Goal: Task Accomplishment & Management: Use online tool/utility

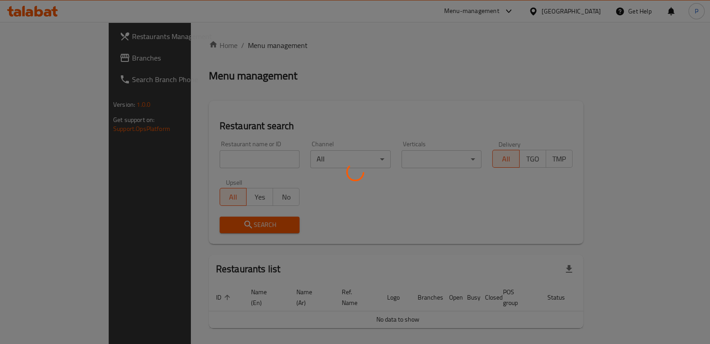
click at [211, 154] on div at bounding box center [355, 172] width 710 height 344
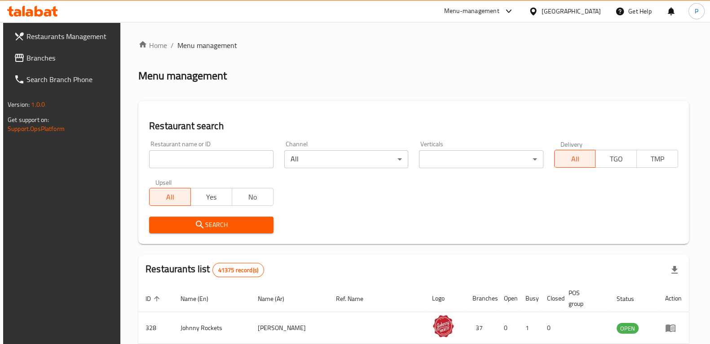
click at [212, 157] on input "search" at bounding box center [211, 159] width 124 height 18
click at [187, 163] on input "pak monal restaurant" at bounding box center [211, 159] width 124 height 18
click button "Search" at bounding box center [211, 225] width 124 height 17
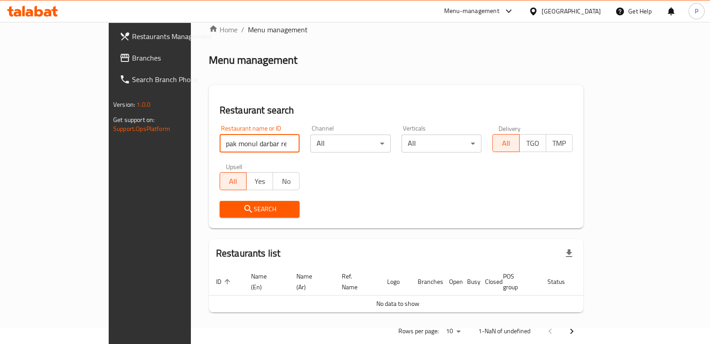
scroll to position [22, 0]
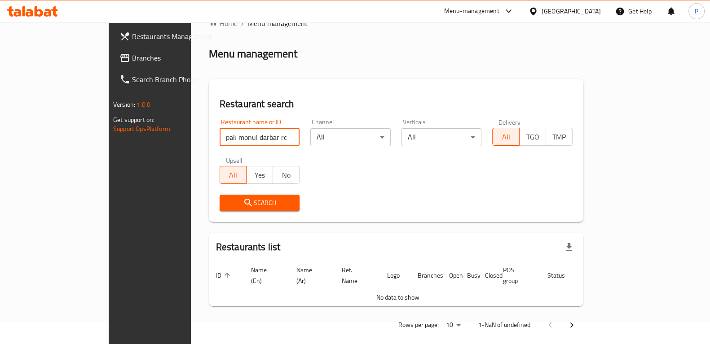
click at [220, 136] on input "pak monul darbar restaurant" at bounding box center [260, 137] width 80 height 18
click button "Search" at bounding box center [260, 203] width 80 height 17
click at [250, 133] on input "pak monal darbar restaurant" at bounding box center [260, 137] width 80 height 18
type input "pak monal darbar"
click button "Search" at bounding box center [260, 203] width 80 height 17
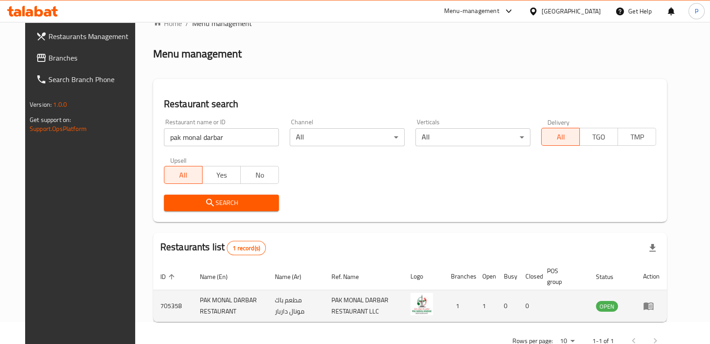
click at [653, 304] on icon "enhanced table" at bounding box center [649, 307] width 10 height 8
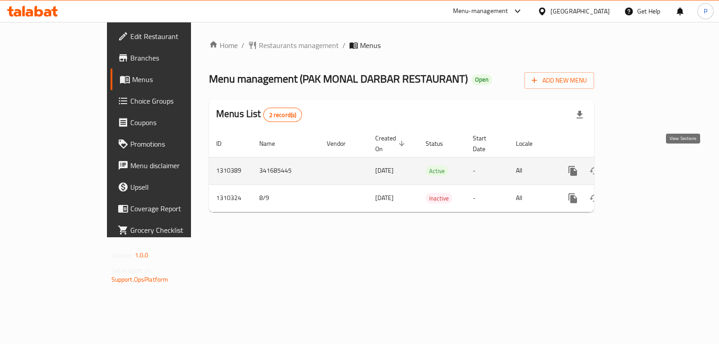
click at [643, 166] on icon "enhanced table" at bounding box center [637, 171] width 11 height 11
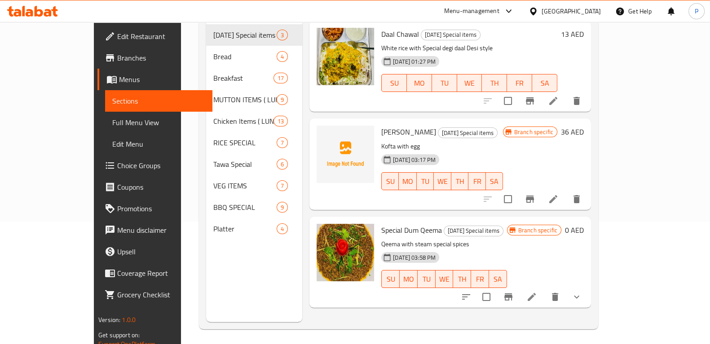
scroll to position [126, 0]
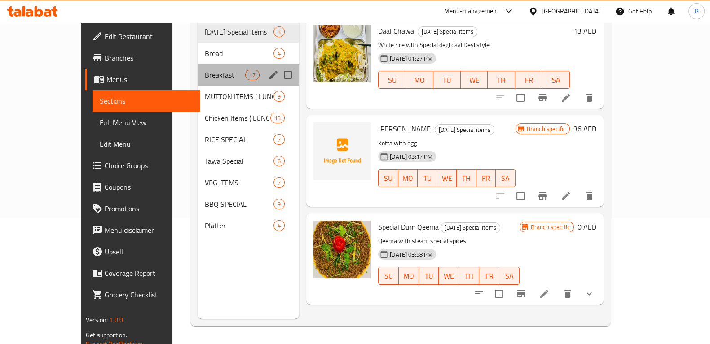
click at [198, 64] on div "Breakfast 17" at bounding box center [248, 75] width 101 height 22
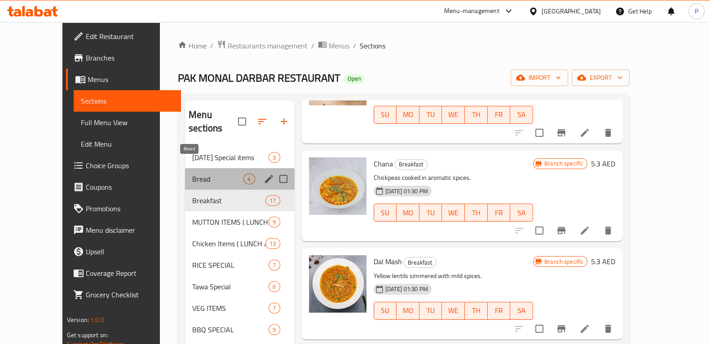
click at [192, 174] on span "Bread" at bounding box center [217, 179] width 51 height 11
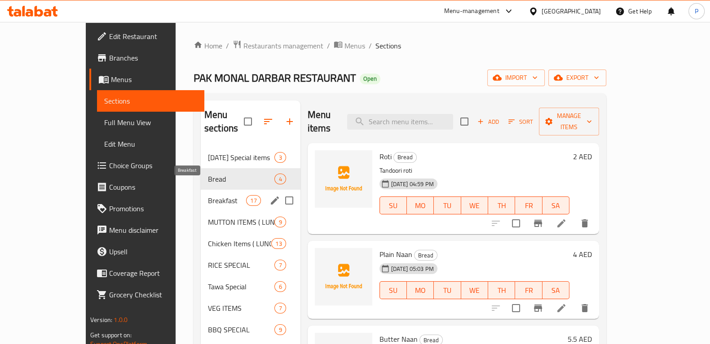
click at [208, 195] on span "Breakfast" at bounding box center [227, 200] width 38 height 11
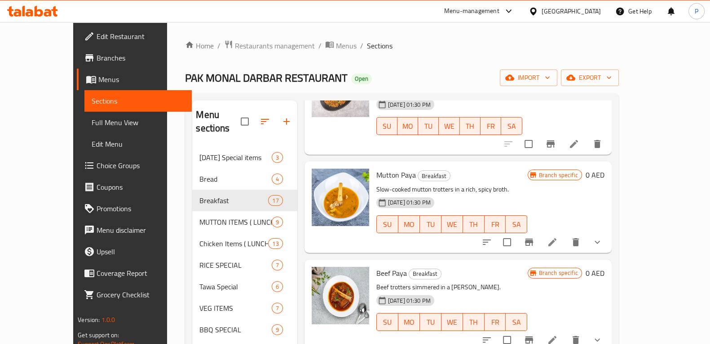
scroll to position [144, 0]
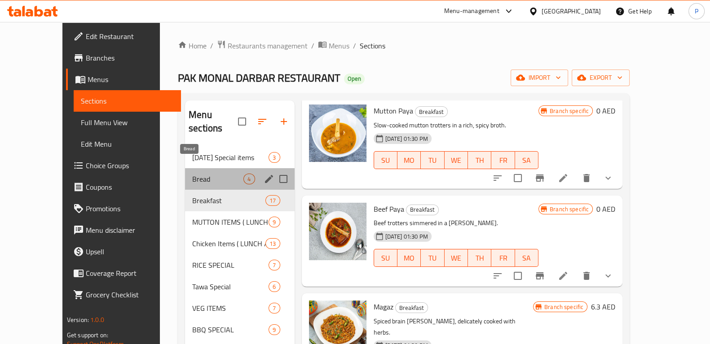
click at [192, 174] on span "Bread" at bounding box center [217, 179] width 51 height 11
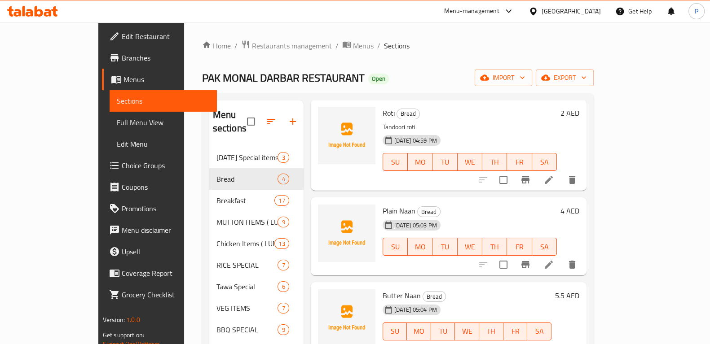
scroll to position [43, 0]
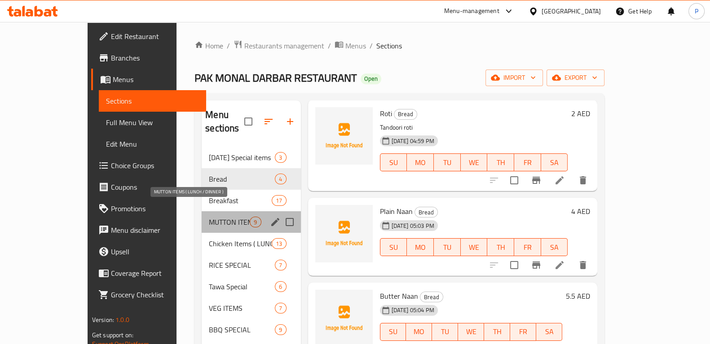
click at [209, 217] on span "MUTTON ITEMS ( LUNCH / DINNER )" at bounding box center [229, 222] width 41 height 11
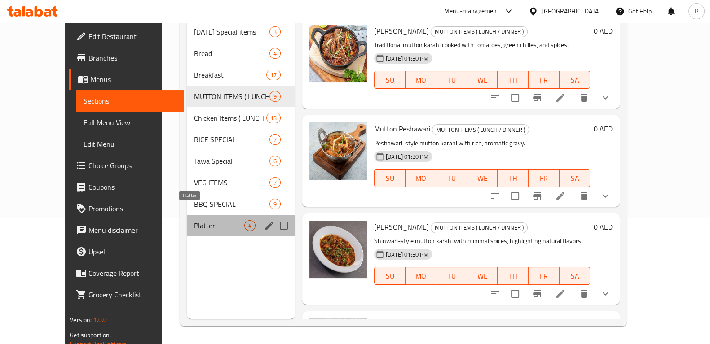
click at [194, 221] on span "Platter" at bounding box center [219, 226] width 50 height 11
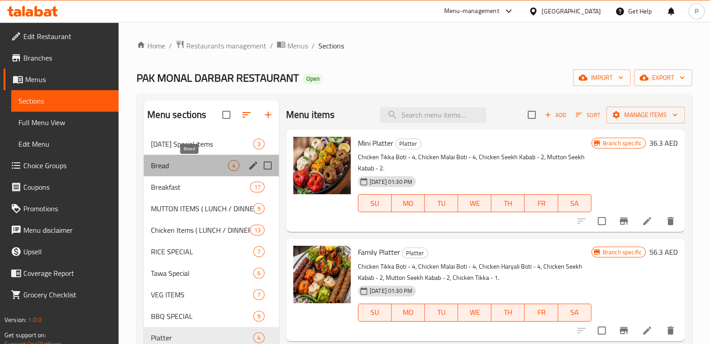
click at [171, 164] on span "Bread" at bounding box center [189, 165] width 77 height 11
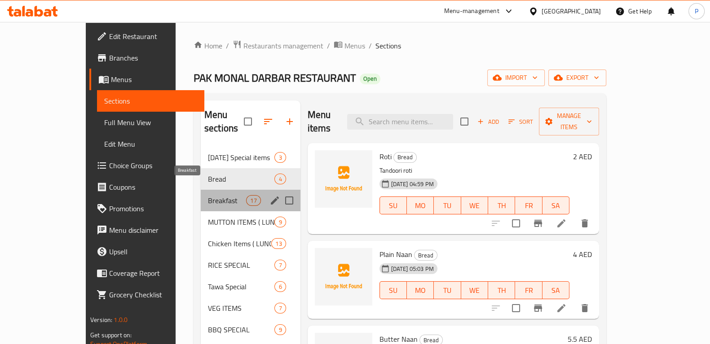
click at [208, 195] on span "Breakfast" at bounding box center [227, 200] width 38 height 11
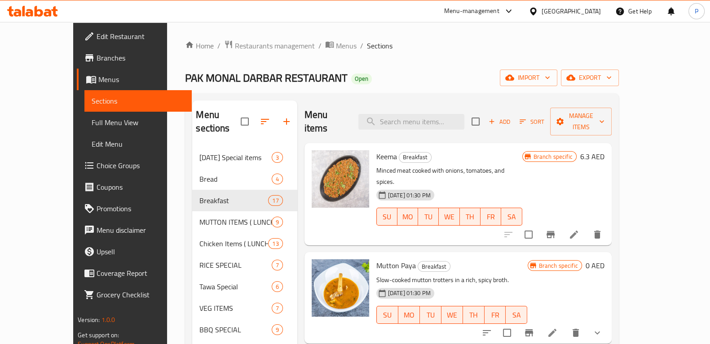
scroll to position [65, 0]
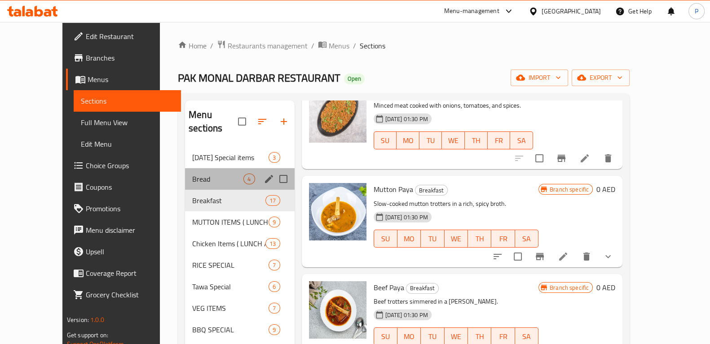
click at [185, 168] on div "Bread 4" at bounding box center [240, 179] width 110 height 22
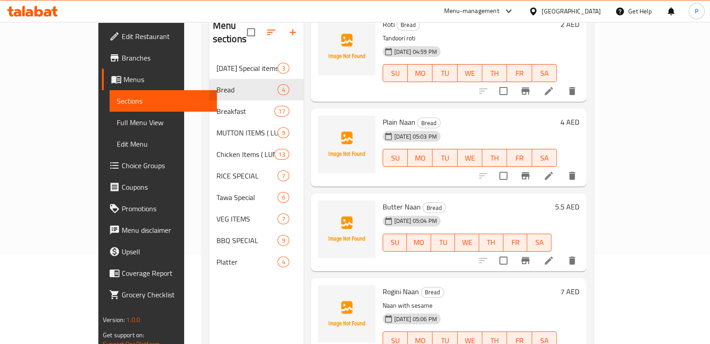
scroll to position [126, 0]
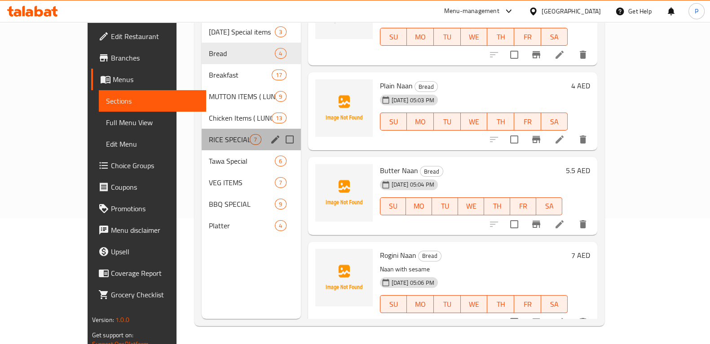
click at [202, 129] on div "RICE SPECIAL 7" at bounding box center [251, 140] width 99 height 22
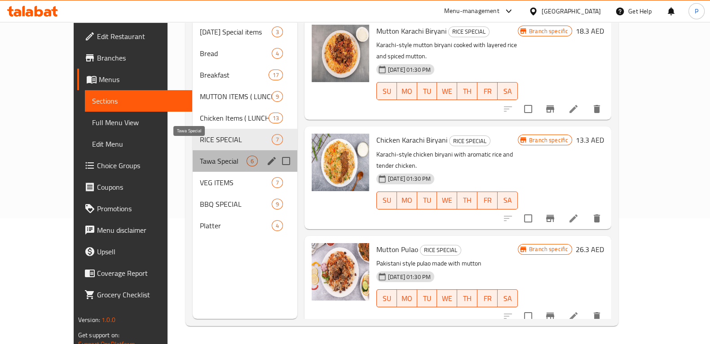
click at [200, 156] on span "Tawa Special" at bounding box center [223, 161] width 47 height 11
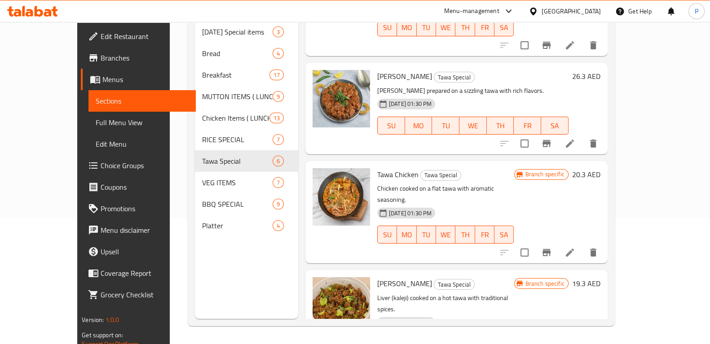
scroll to position [266, 0]
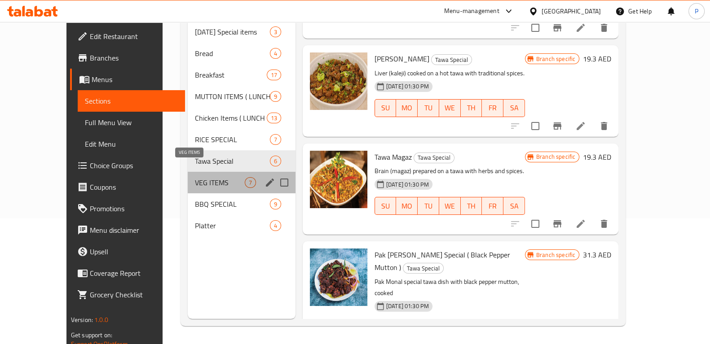
click at [195, 177] on span "VEG ITEMS" at bounding box center [220, 182] width 50 height 11
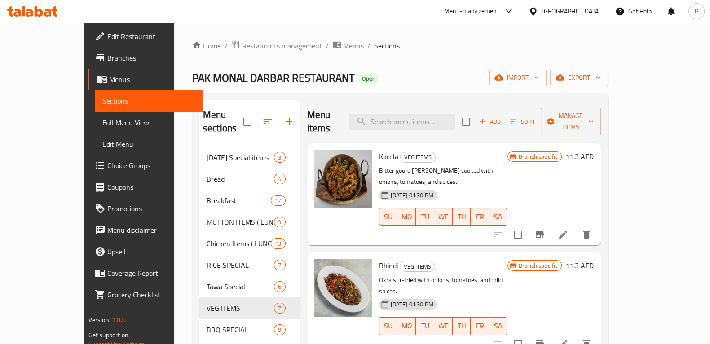
scroll to position [115, 0]
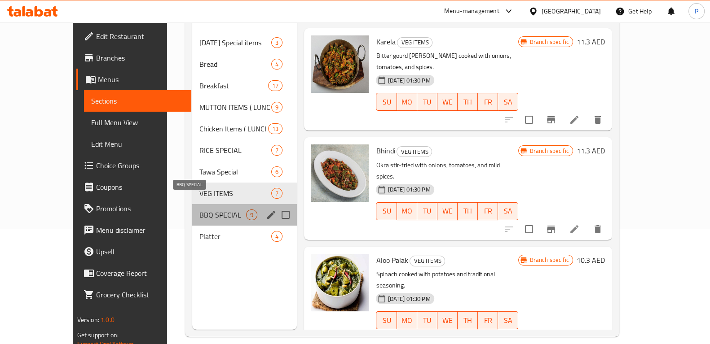
click at [199, 210] on span "BBQ SPECIAL" at bounding box center [222, 215] width 47 height 11
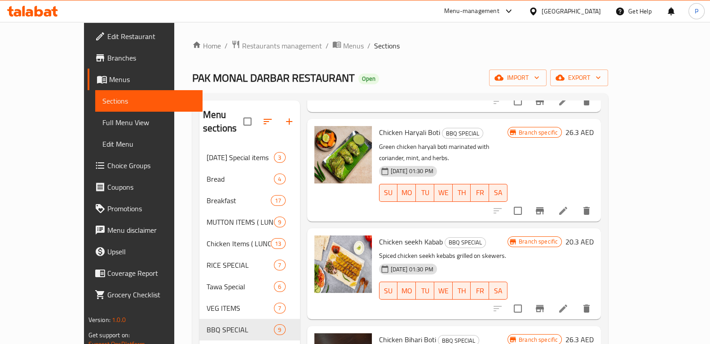
scroll to position [561, 0]
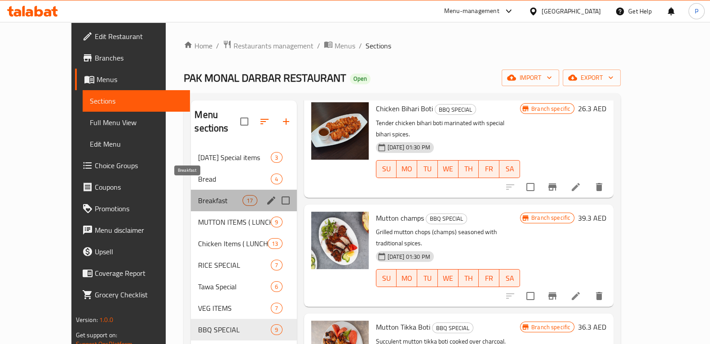
click at [198, 195] on span "Breakfast" at bounding box center [220, 200] width 44 height 11
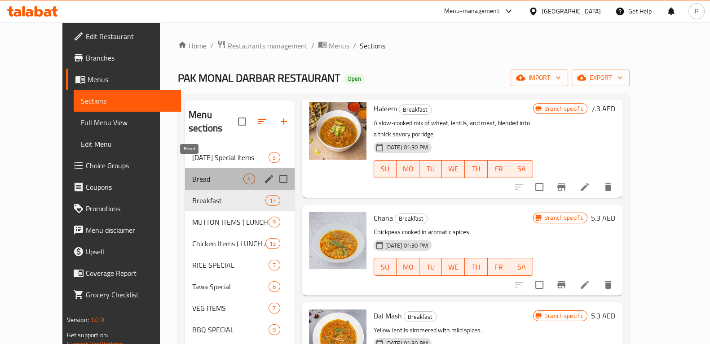
click at [192, 174] on span "Bread" at bounding box center [217, 179] width 51 height 11
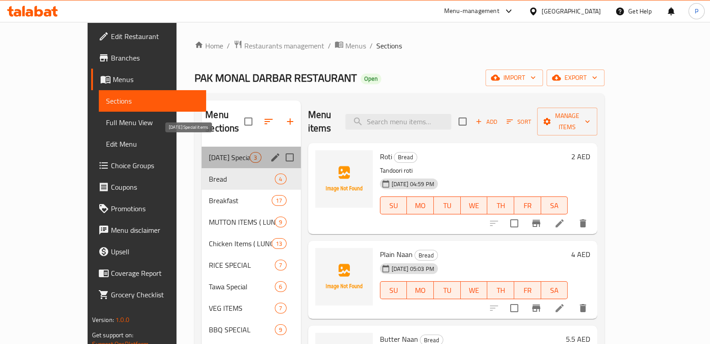
click at [209, 152] on span "[DATE] Special items" at bounding box center [229, 157] width 41 height 11
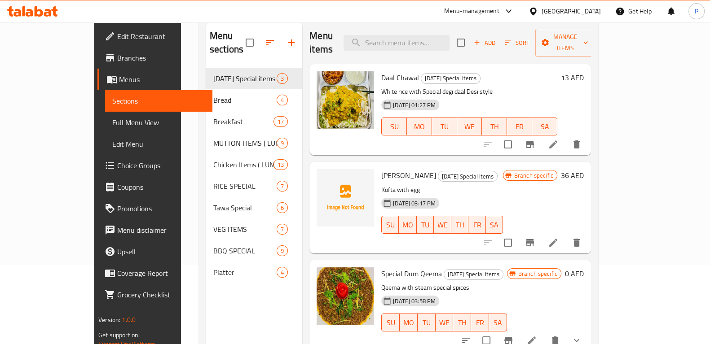
scroll to position [79, 0]
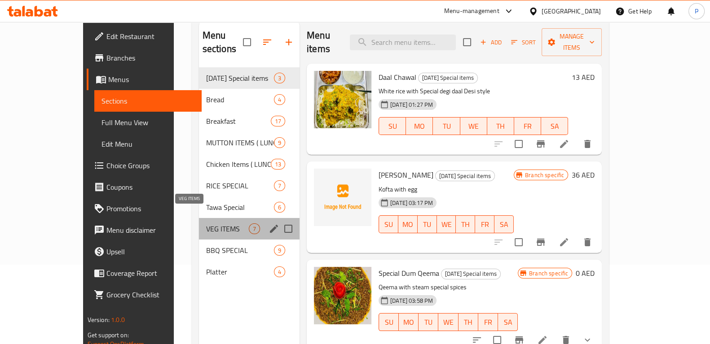
click at [206, 224] on span "VEG ITEMS" at bounding box center [227, 229] width 43 height 11
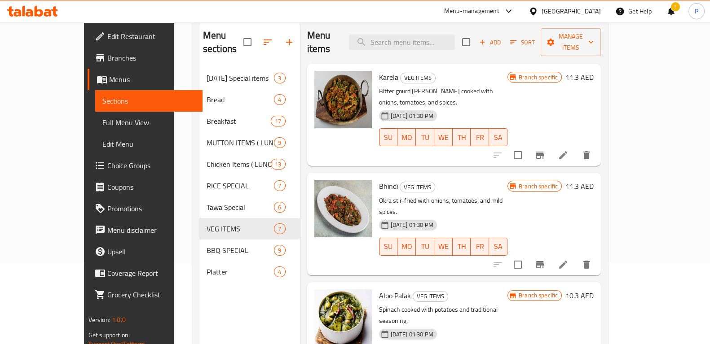
click at [507, 304] on p "Spinach cooked with potatoes and traditional seasoning." at bounding box center [443, 315] width 128 height 22
